Goal: Task Accomplishment & Management: Manage account settings

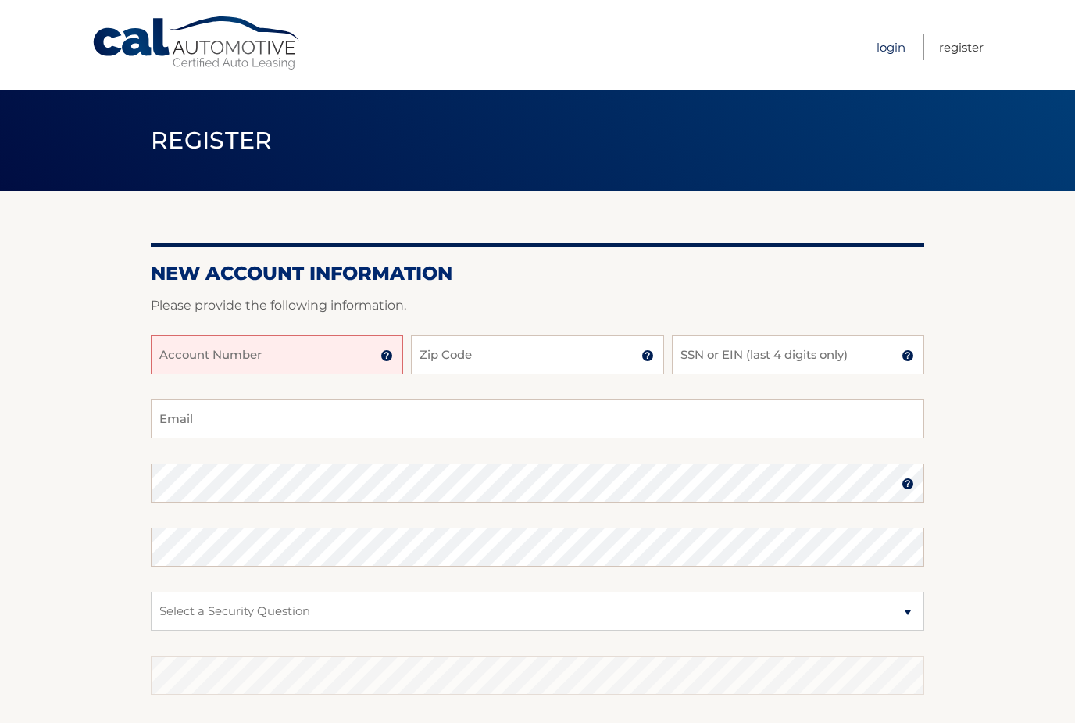
click at [889, 49] on link "Login" at bounding box center [890, 47] width 29 height 26
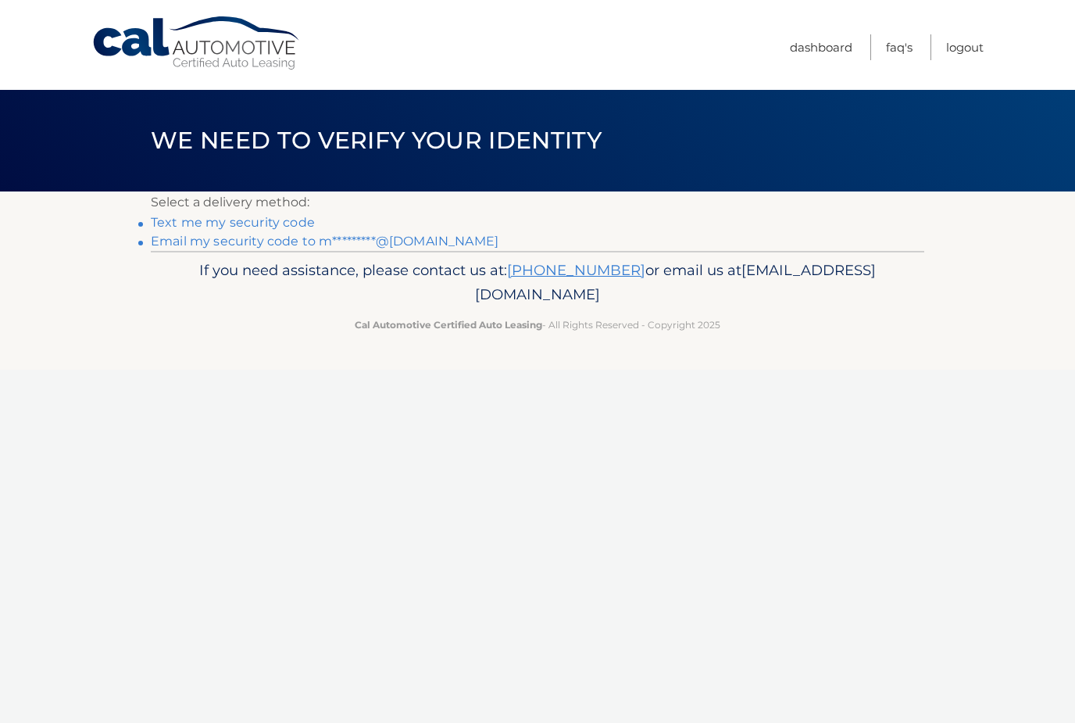
click at [296, 224] on link "Text me my security code" at bounding box center [233, 222] width 164 height 15
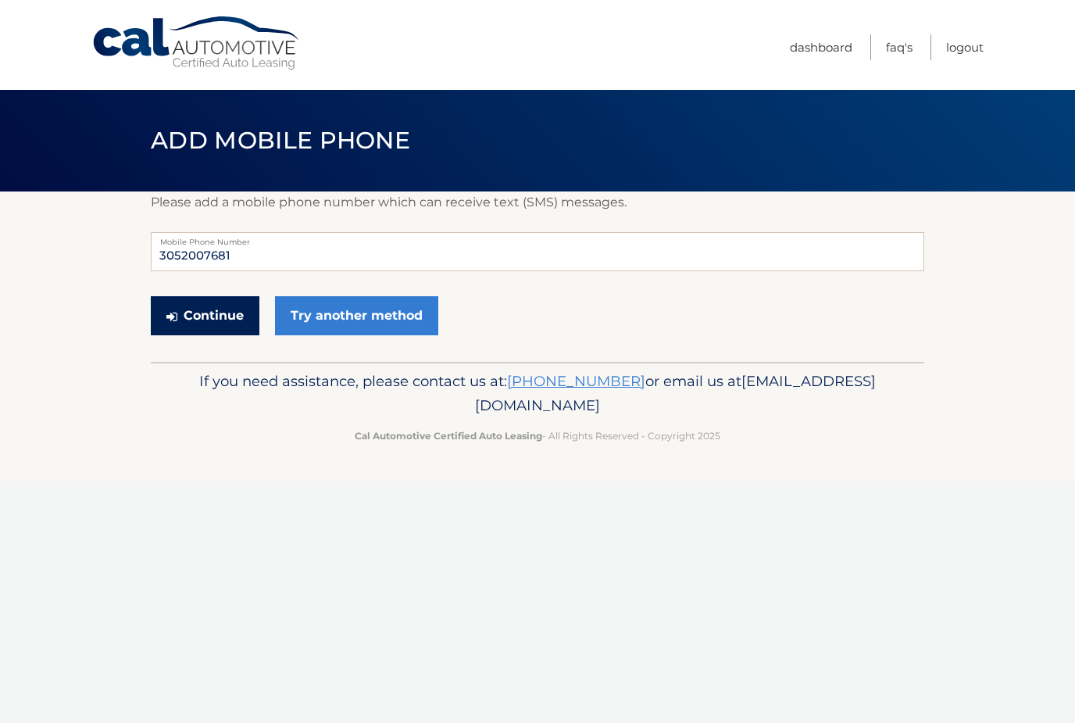
click at [215, 325] on button "Continue" at bounding box center [205, 315] width 109 height 39
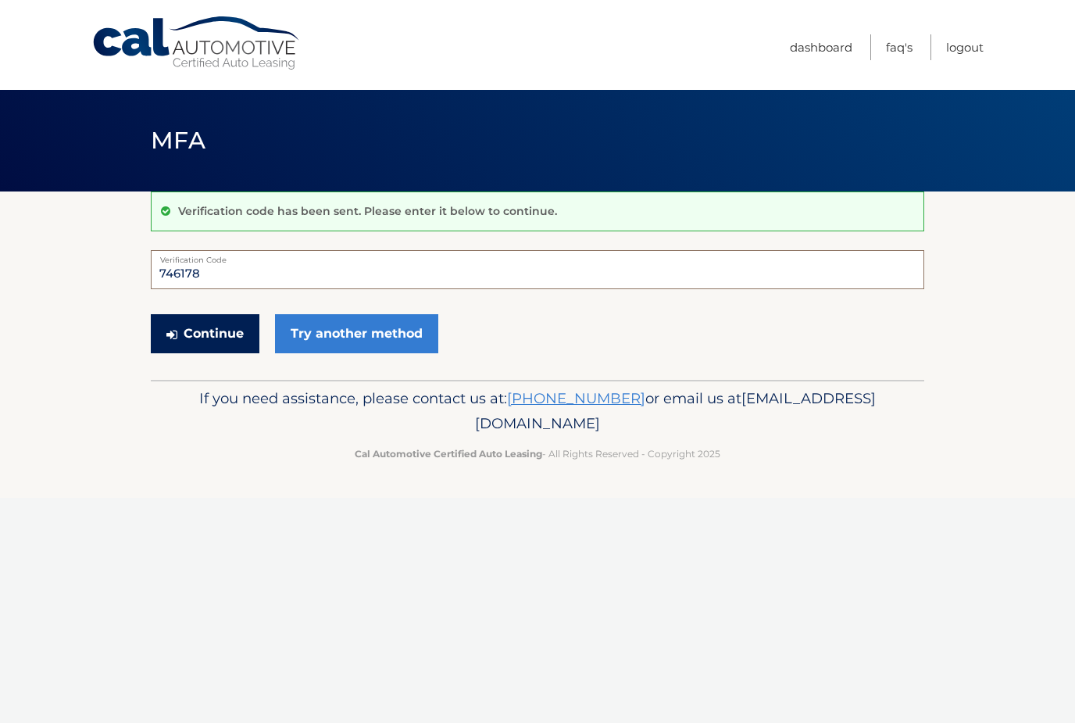
type input "746178"
click at [209, 332] on button "Continue" at bounding box center [205, 333] width 109 height 39
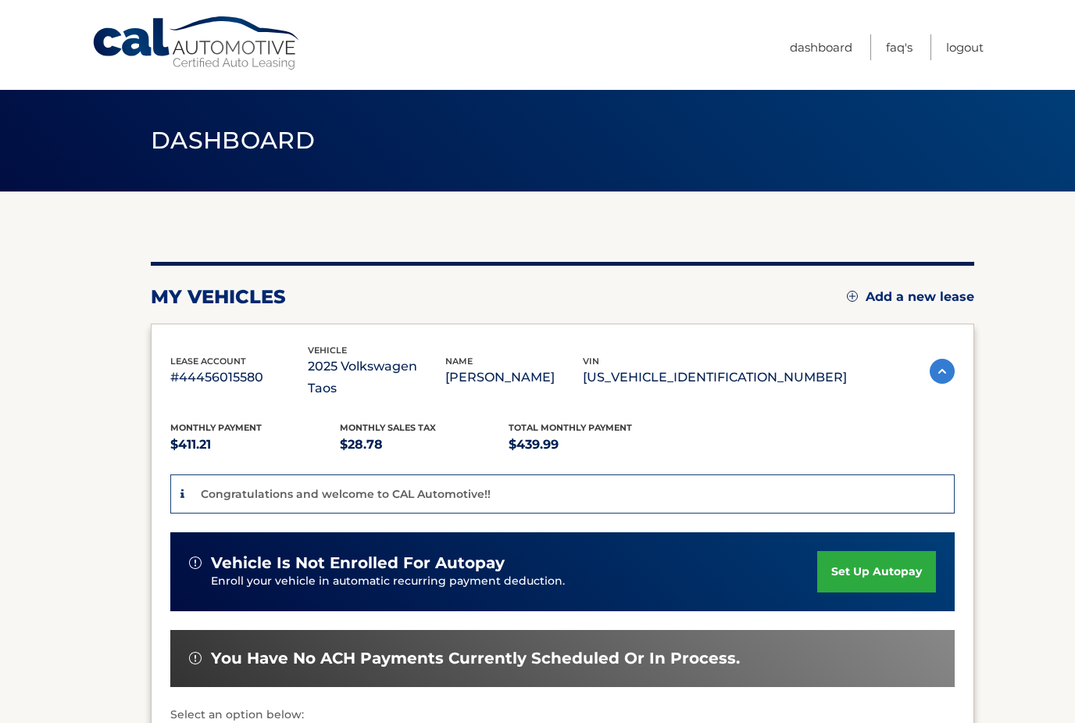
click at [858, 551] on link "set up autopay" at bounding box center [876, 571] width 119 height 41
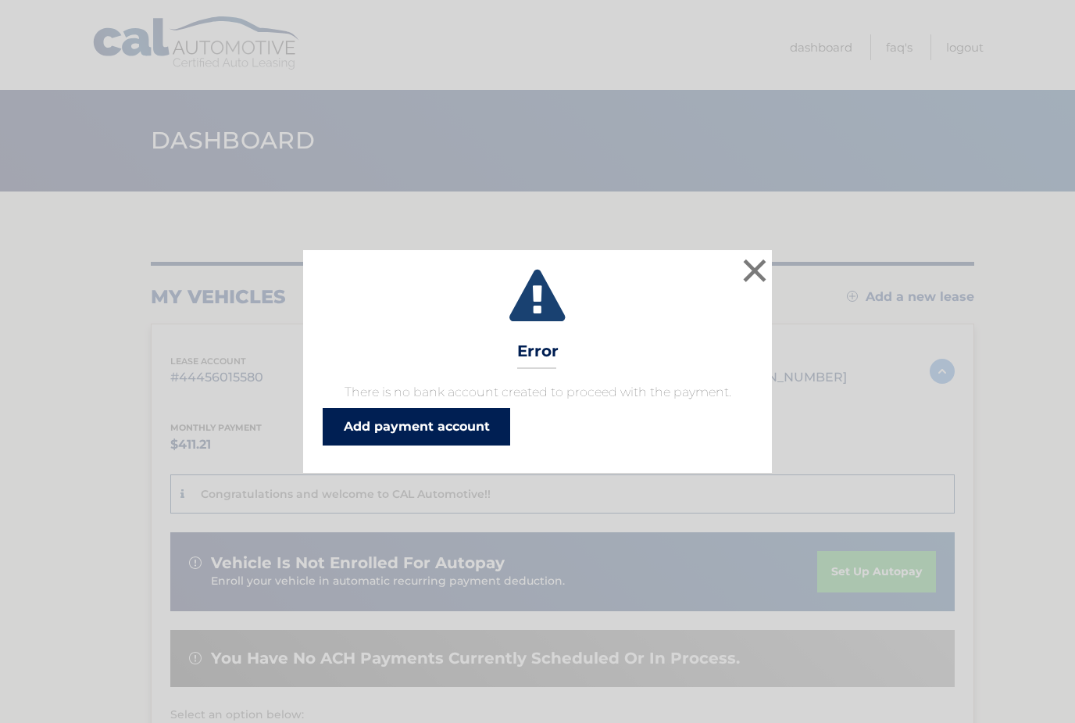
click at [464, 424] on link "Add payment account" at bounding box center [416, 426] width 187 height 37
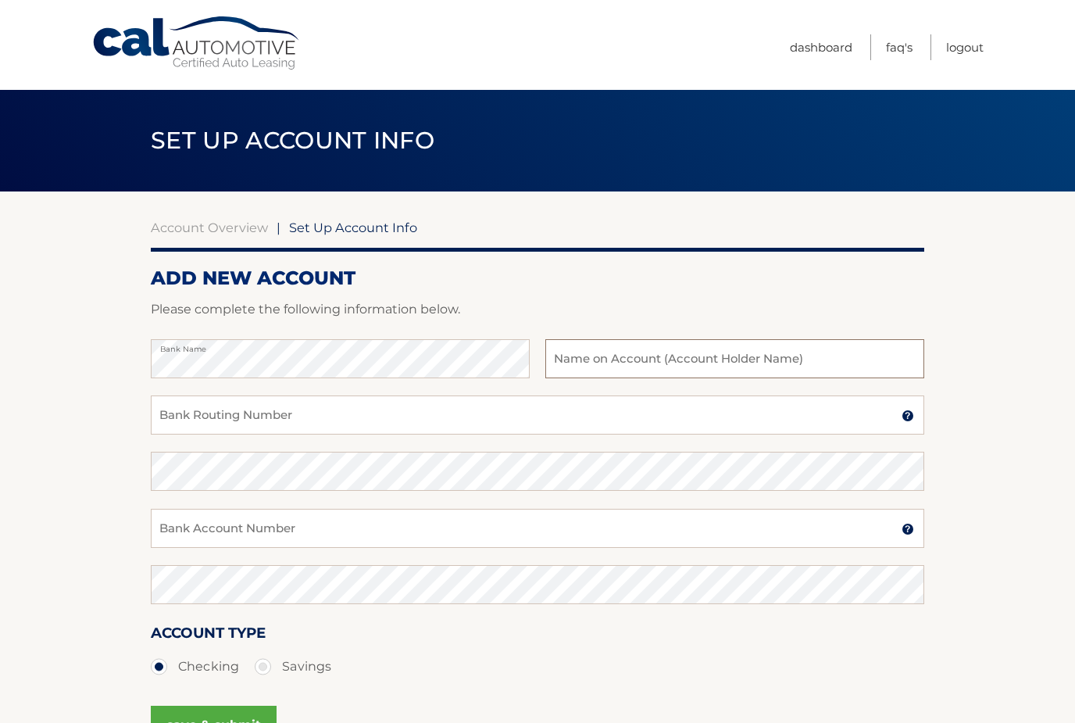
click at [716, 368] on input "text" at bounding box center [734, 358] width 379 height 39
type input "[PERSON_NAME]"
click at [601, 410] on input "Bank Routing Number" at bounding box center [537, 414] width 773 height 39
type input "267084131"
click at [568, 527] on input "Bank Account Number" at bounding box center [537, 528] width 773 height 39
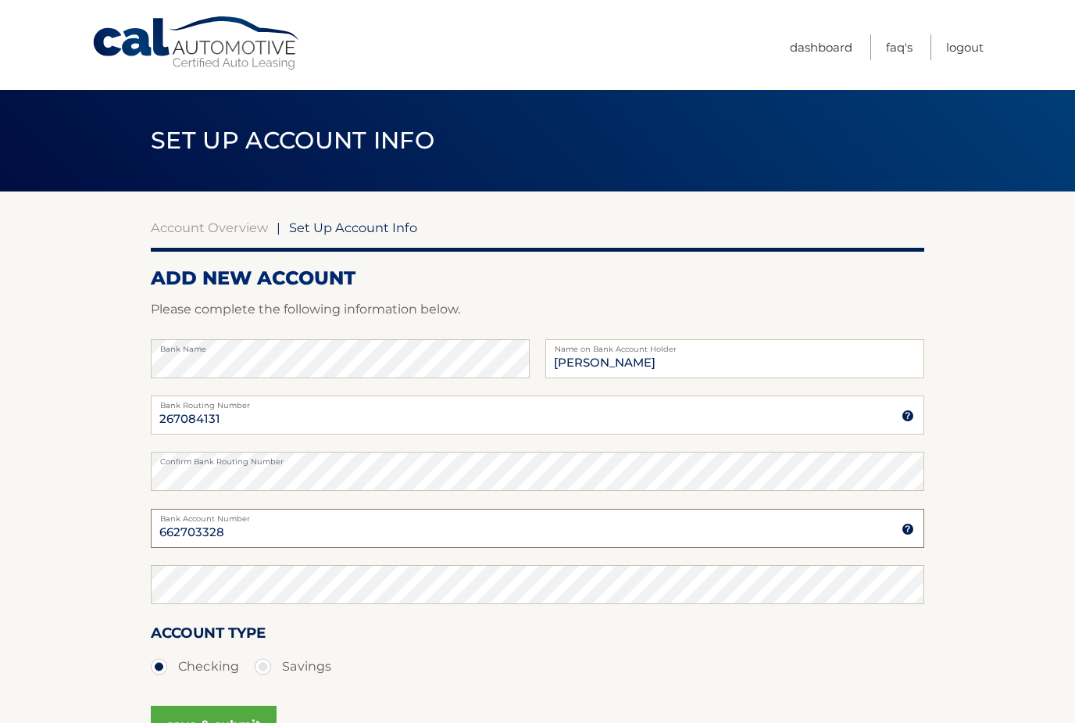
type input "662703328"
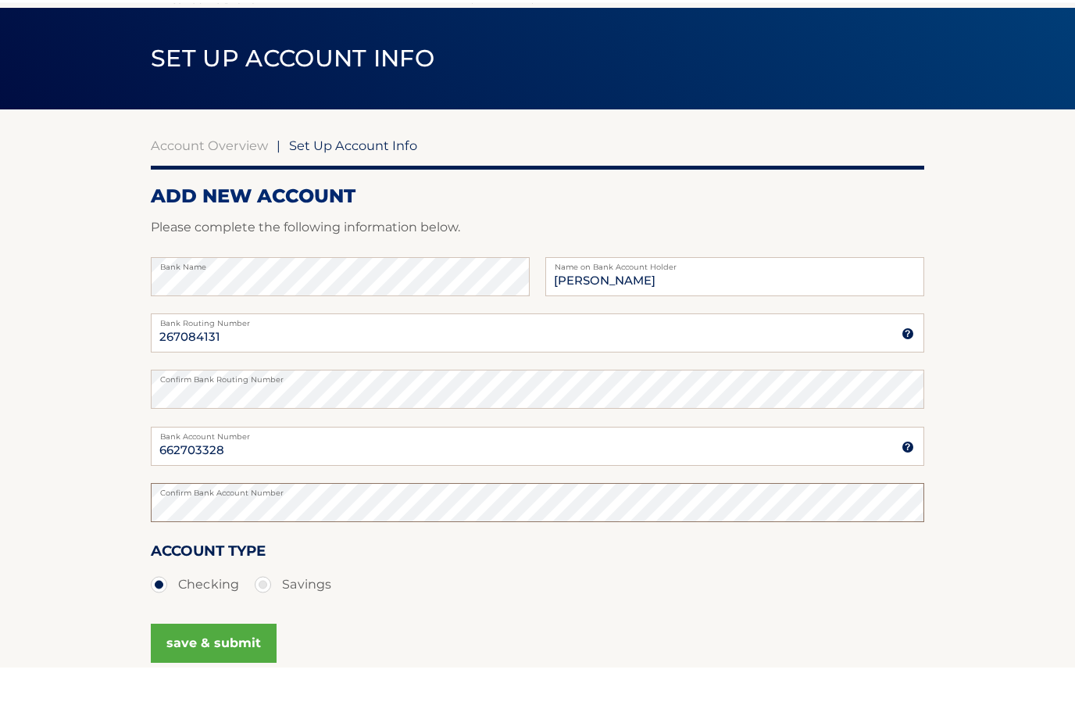
scroll to position [181, 0]
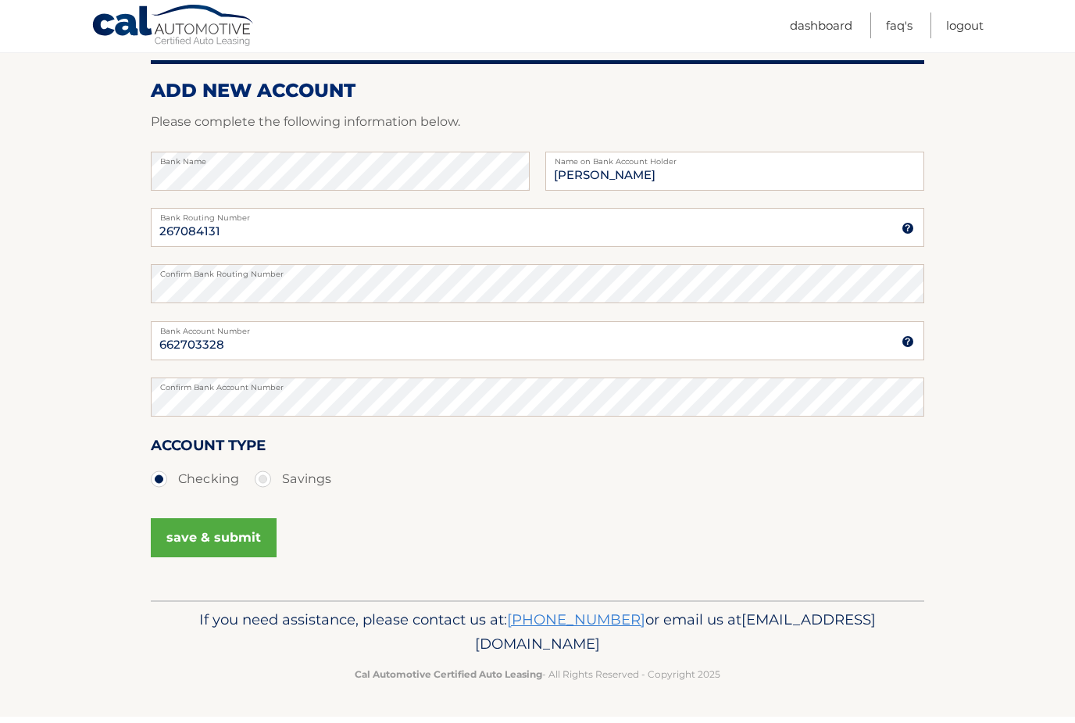
click at [240, 537] on button "save & submit" at bounding box center [214, 543] width 126 height 39
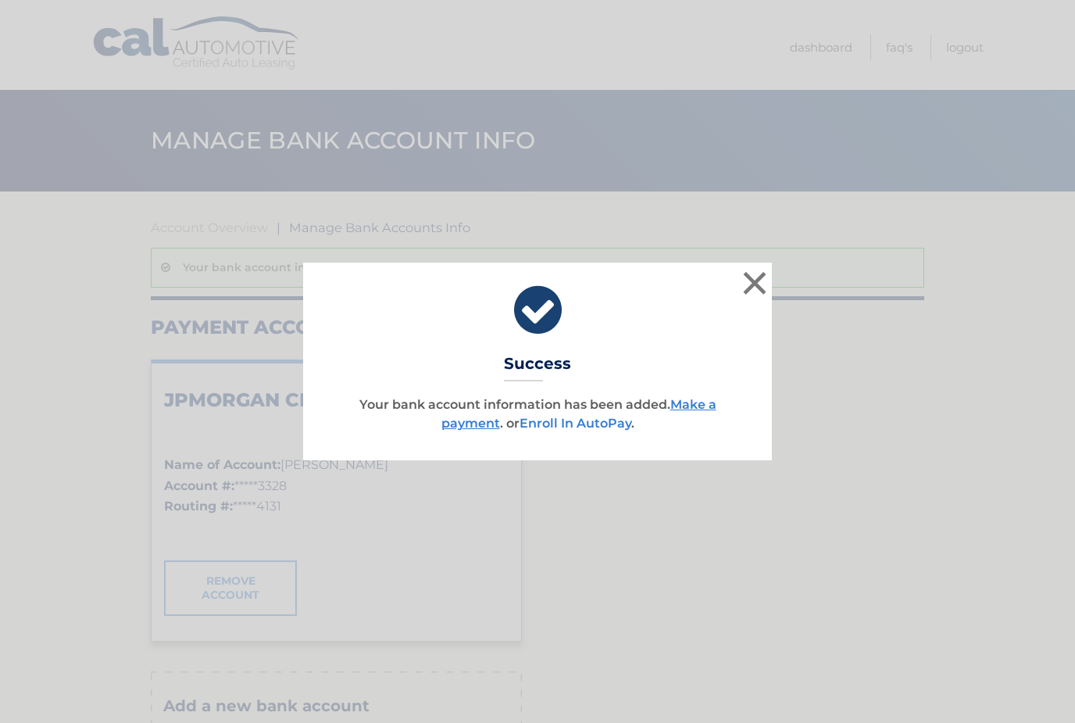
click at [577, 429] on link "Enroll In AutoPay" at bounding box center [575, 423] width 112 height 15
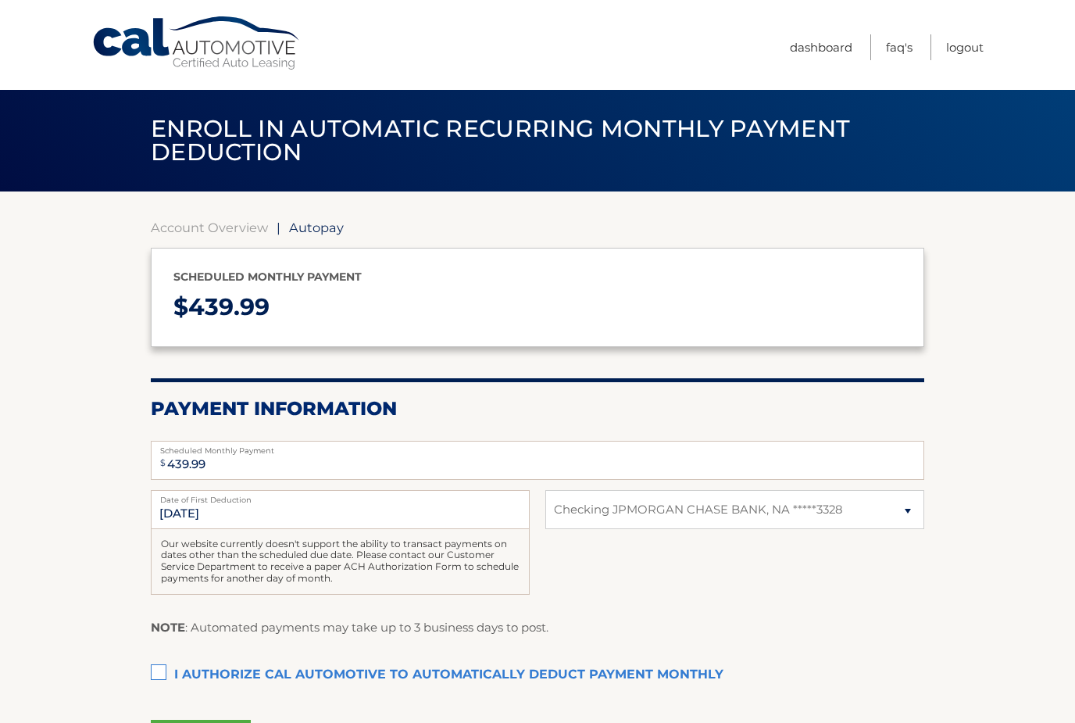
select select "MWYwNzU0NzAtM2EwNi00OGRiLTk2YTktZjdlZmE1ODRhYzI2"
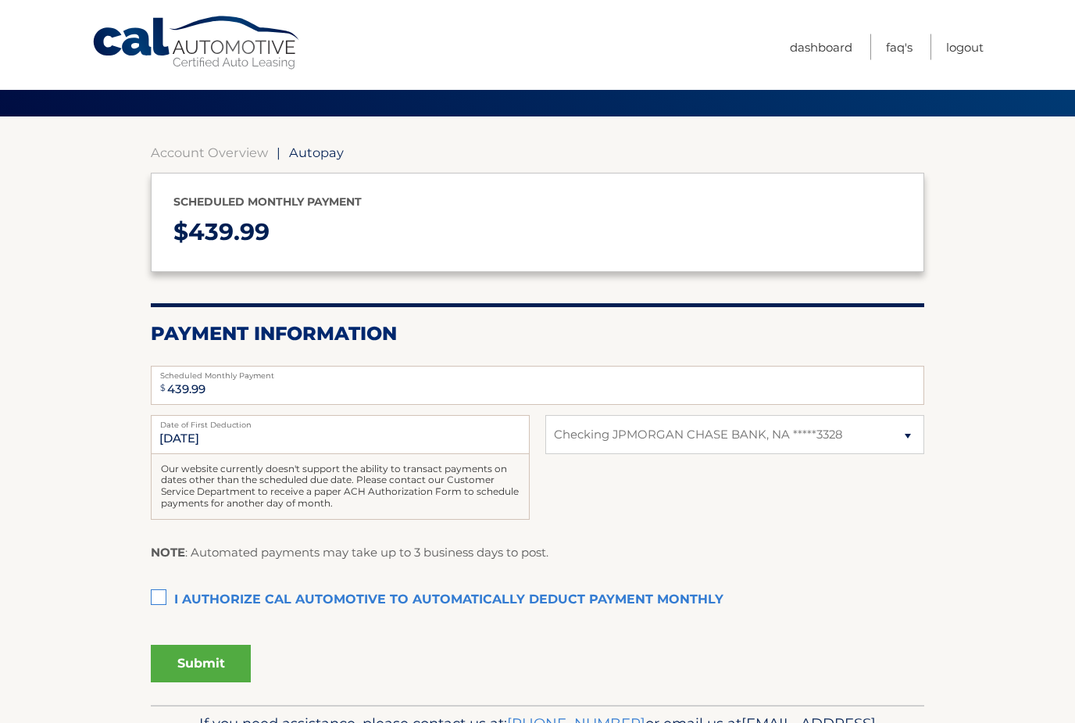
scroll to position [94, 0]
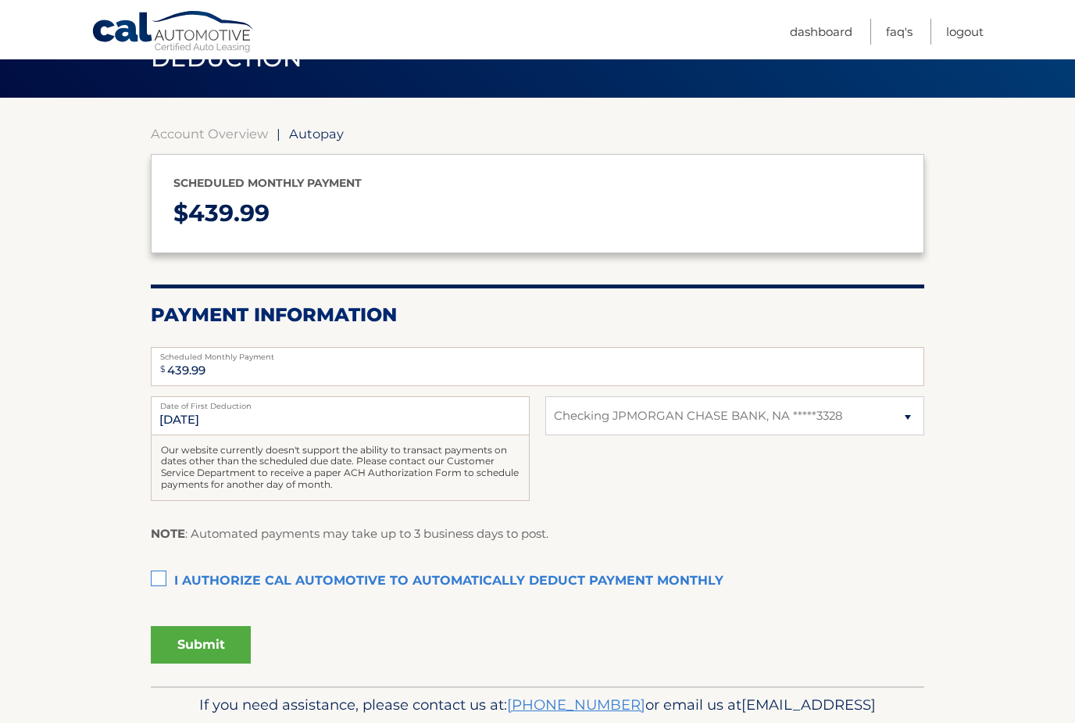
click at [159, 576] on label "I authorize cal automotive to automatically deduct payment monthly This checkbo…" at bounding box center [537, 581] width 773 height 31
click at [0, 0] on input "I authorize cal automotive to automatically deduct payment monthly This checkbo…" at bounding box center [0, 0] width 0 height 0
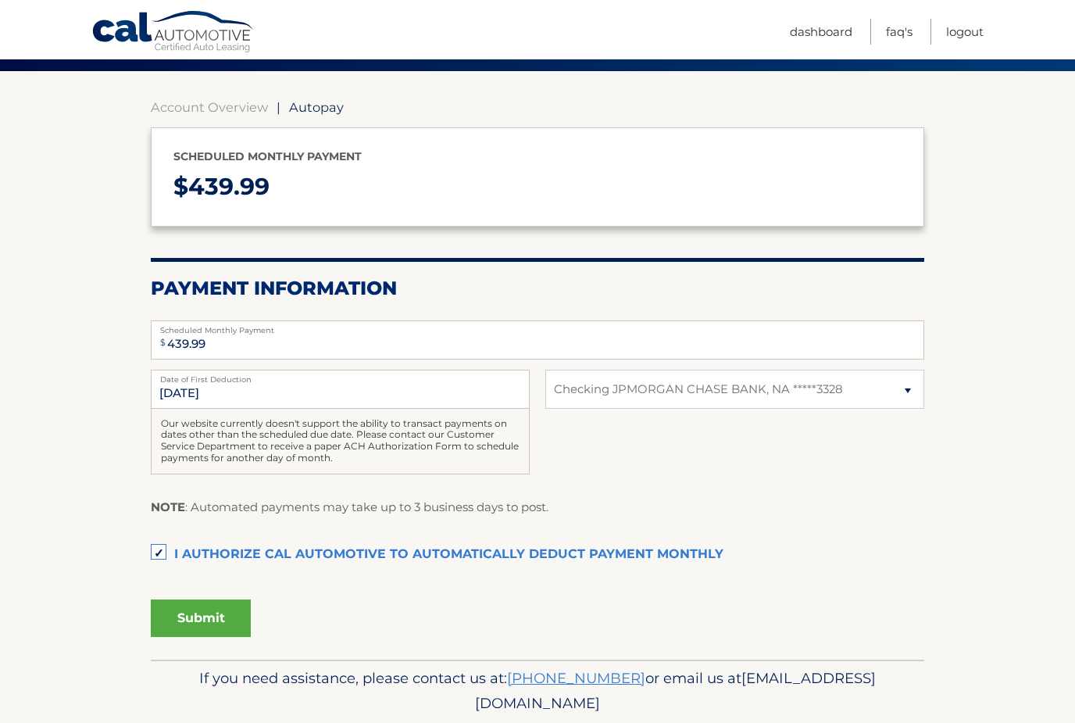
click at [216, 618] on button "Submit" at bounding box center [201, 617] width 100 height 37
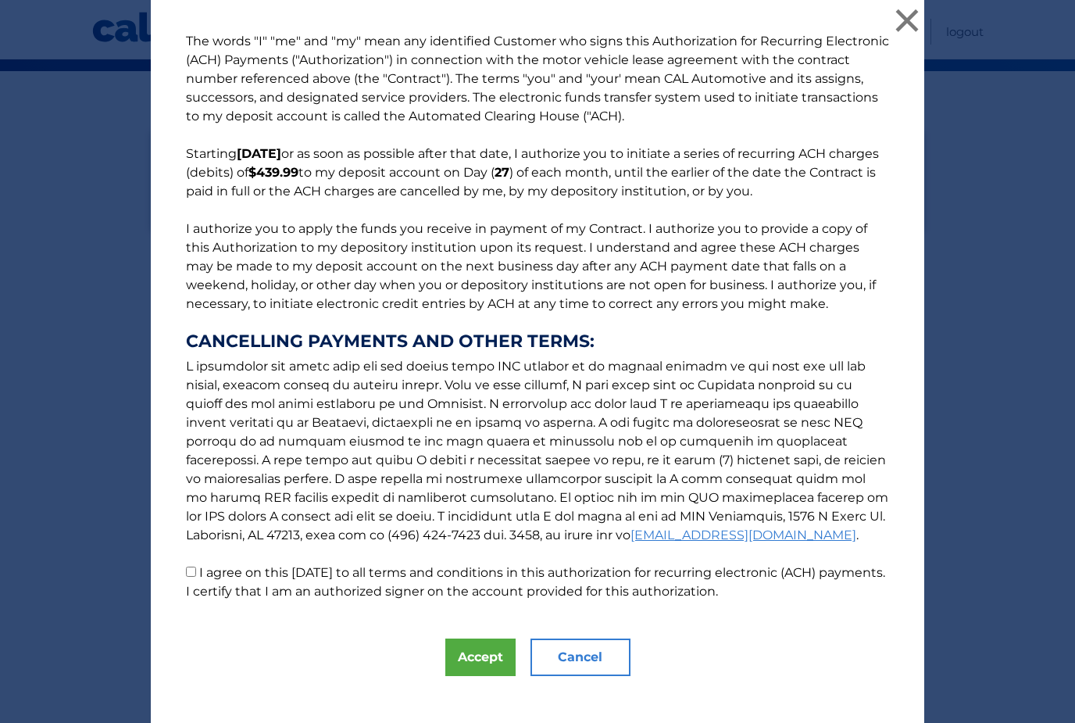
click at [191, 576] on input "I agree on this [DATE] to all terms and conditions in this authorization for re…" at bounding box center [191, 571] width 10 height 10
checkbox input "true"
click at [477, 676] on button "Accept" at bounding box center [480, 656] width 70 height 37
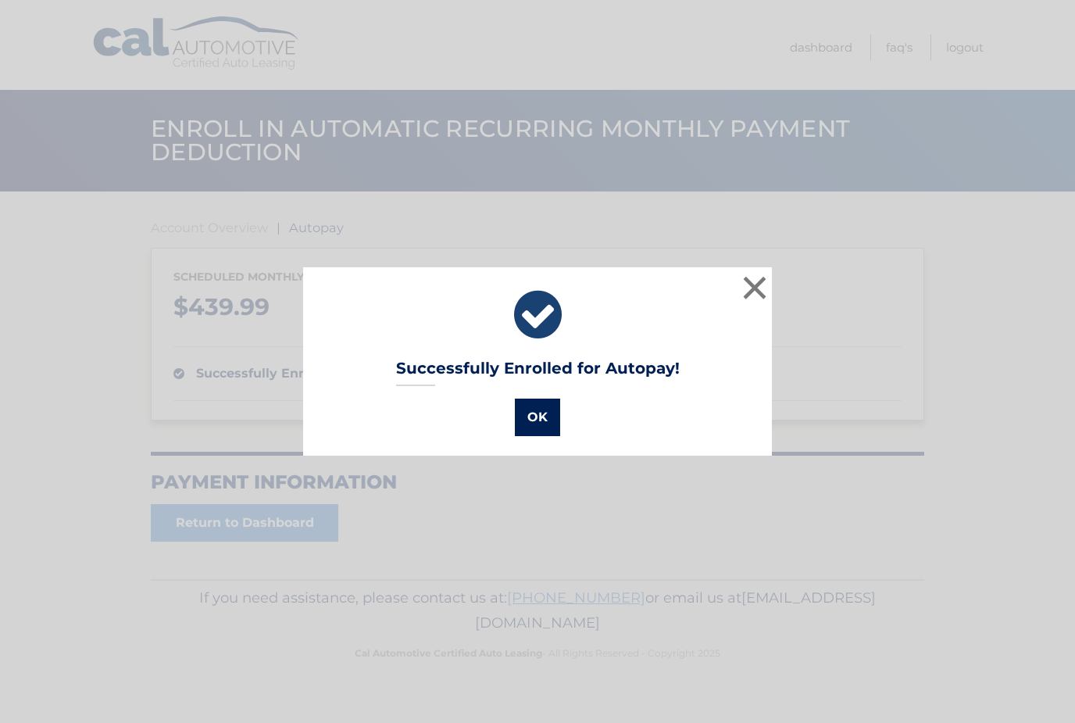
click at [548, 416] on button "OK" at bounding box center [537, 416] width 45 height 37
